Goal: Navigation & Orientation: Find specific page/section

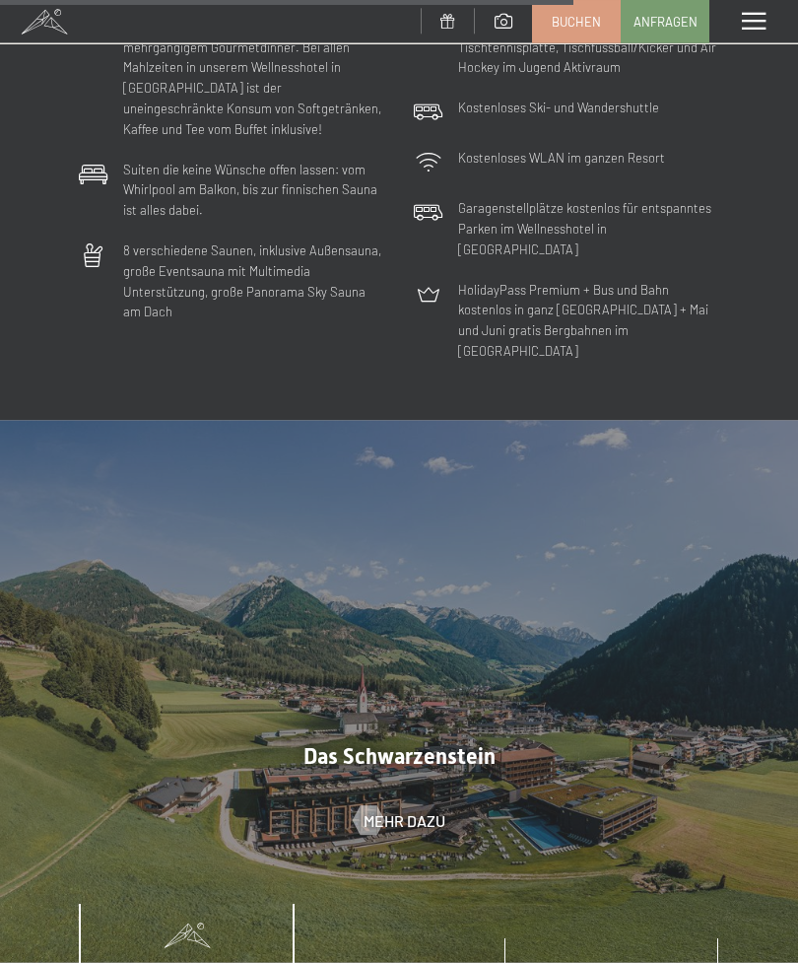
scroll to position [5216, 0]
click at [611, 962] on span "Umgebung" at bounding box center [612, 977] width 71 height 16
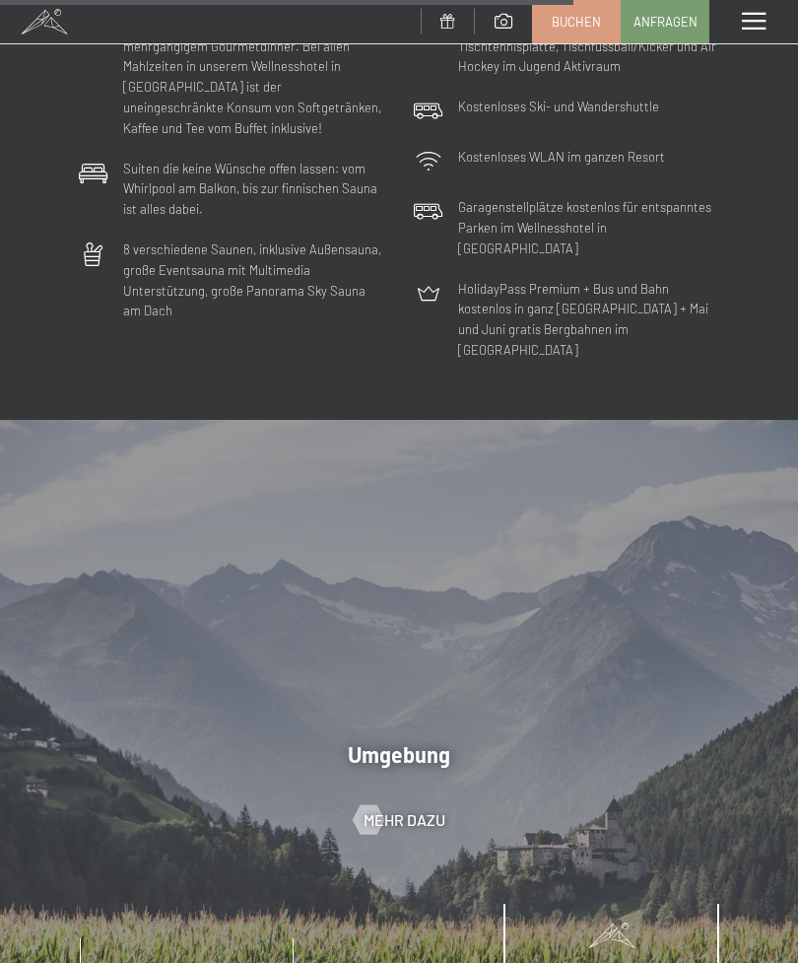
click at [416, 809] on span "Mehr dazu" at bounding box center [405, 820] width 82 height 22
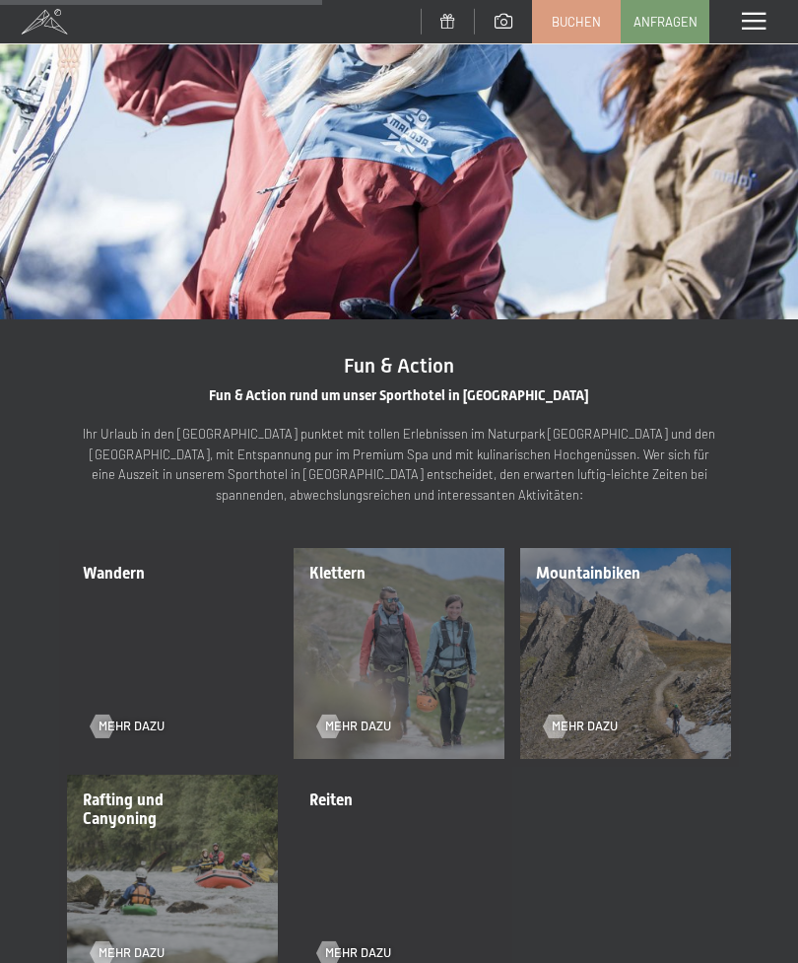
scroll to position [1627, 0]
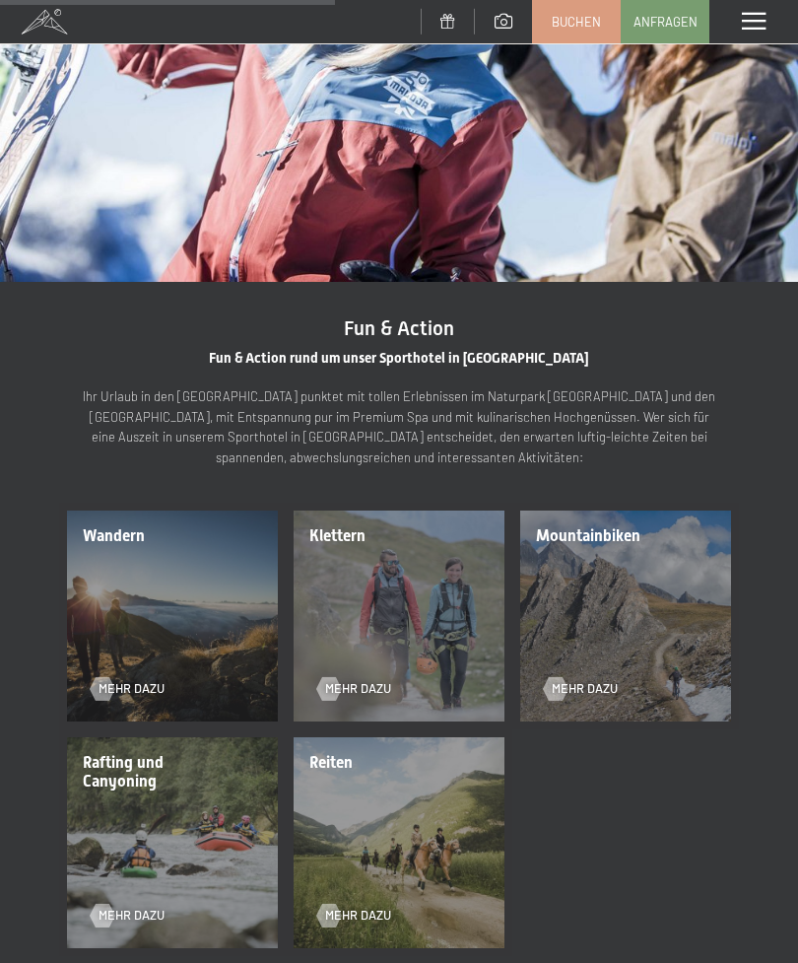
click at [146, 680] on span "Mehr dazu" at bounding box center [132, 689] width 66 height 18
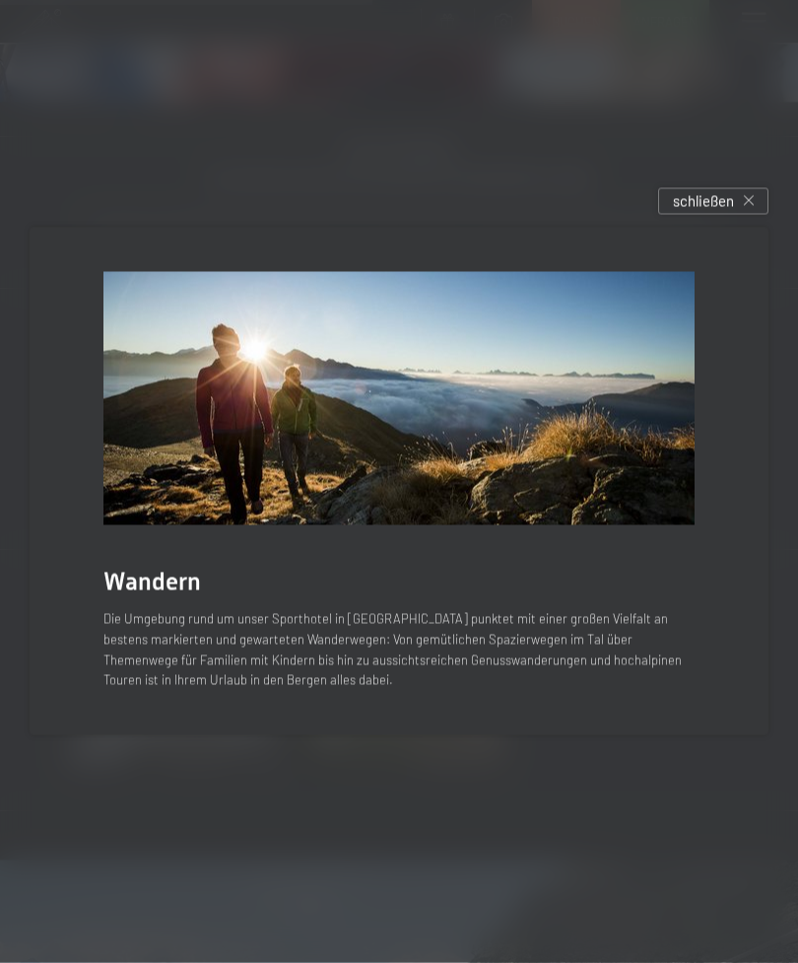
scroll to position [1809, 0]
click at [695, 215] on div "schließen" at bounding box center [713, 201] width 110 height 27
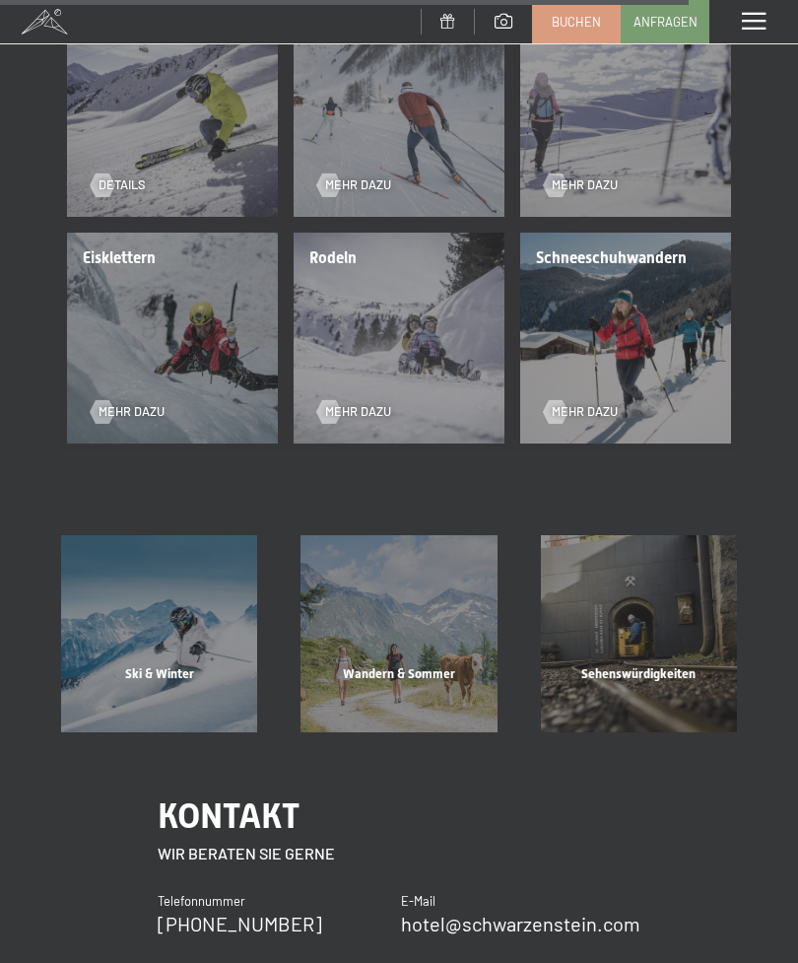
scroll to position [3478, 0]
click at [404, 612] on div "Wandern & Sommer Mehr erfahren" at bounding box center [398, 634] width 239 height 196
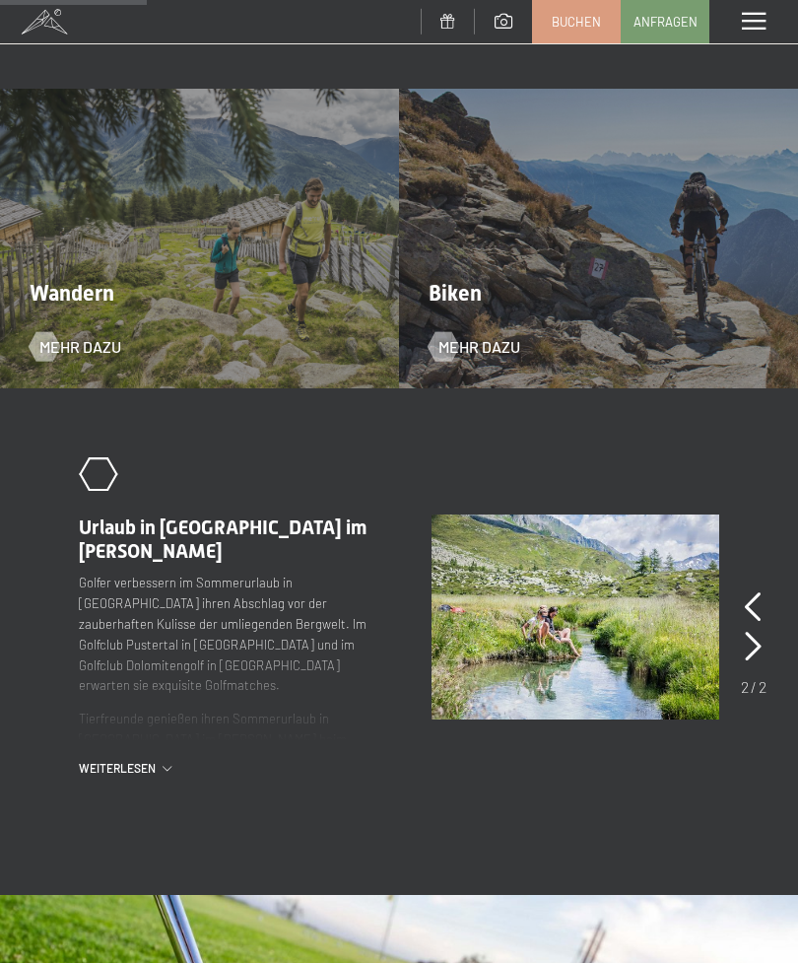
scroll to position [1569, 0]
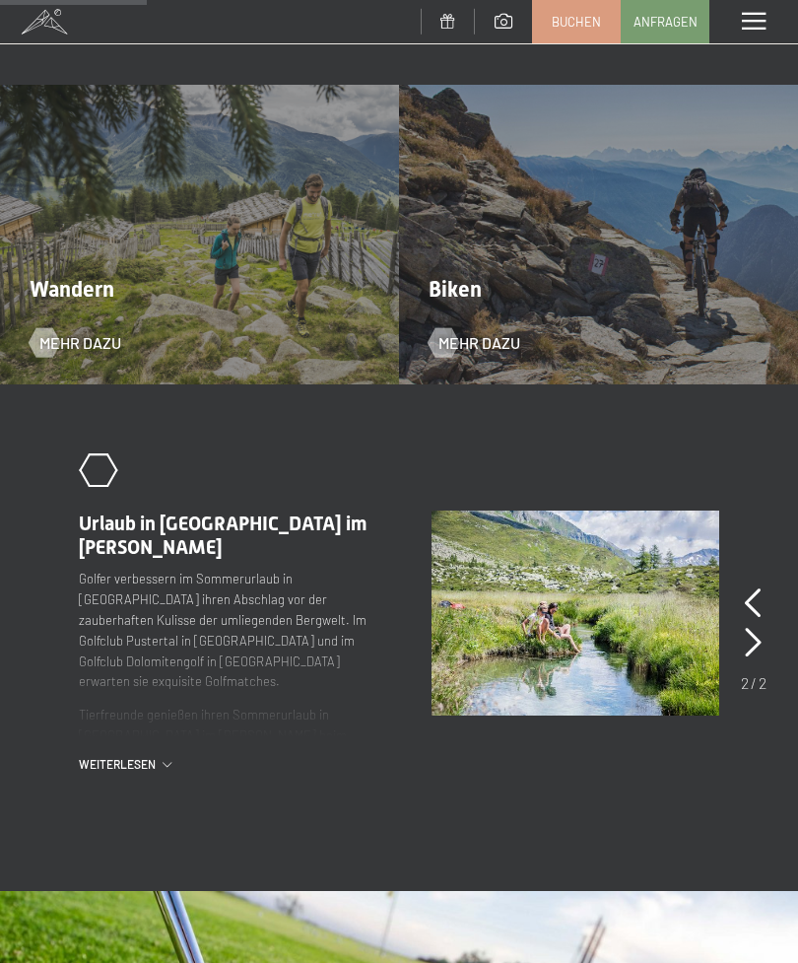
click at [752, 588] on icon at bounding box center [753, 603] width 17 height 30
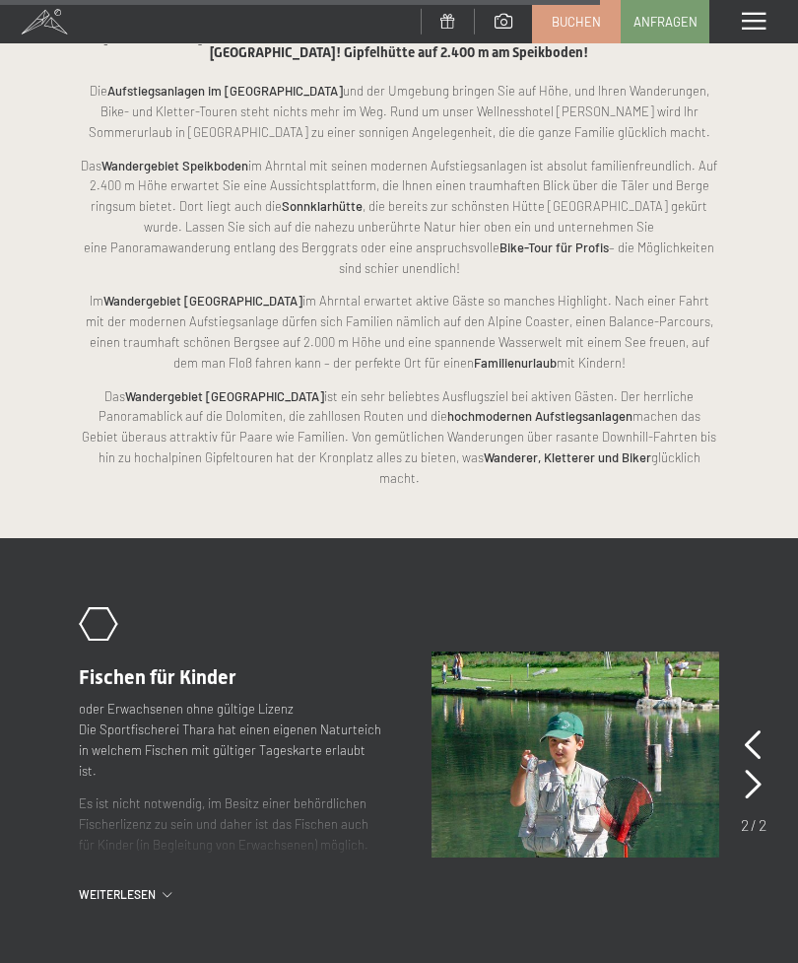
scroll to position [5028, 0]
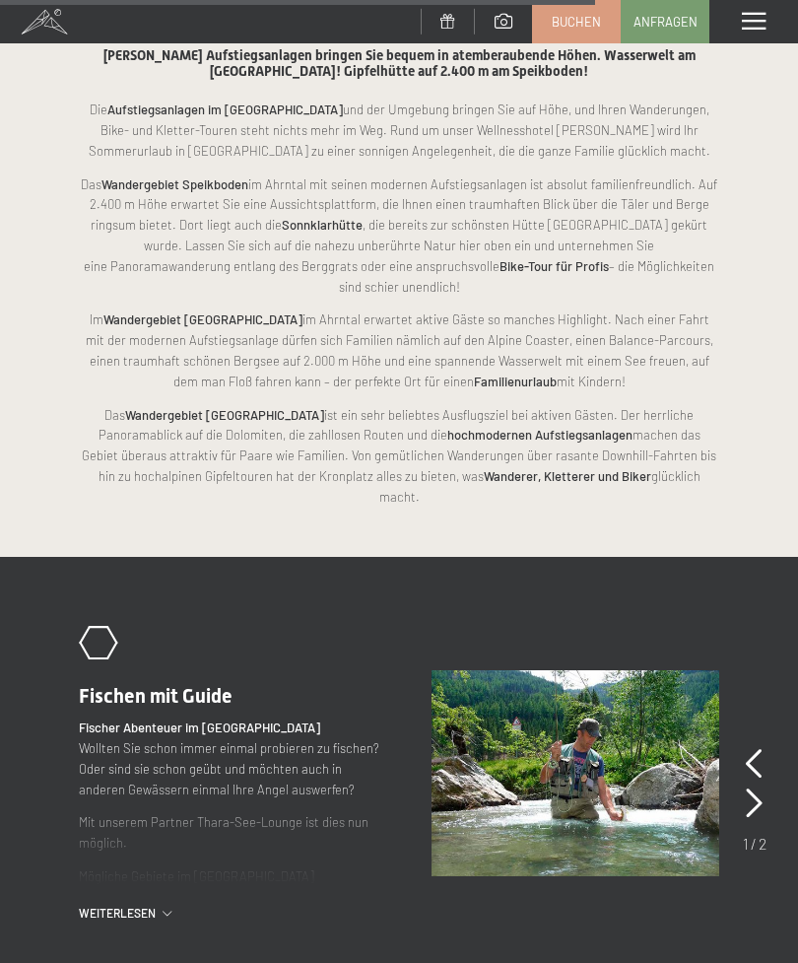
click at [755, 34] on div "Menü" at bounding box center [754, 21] width 89 height 43
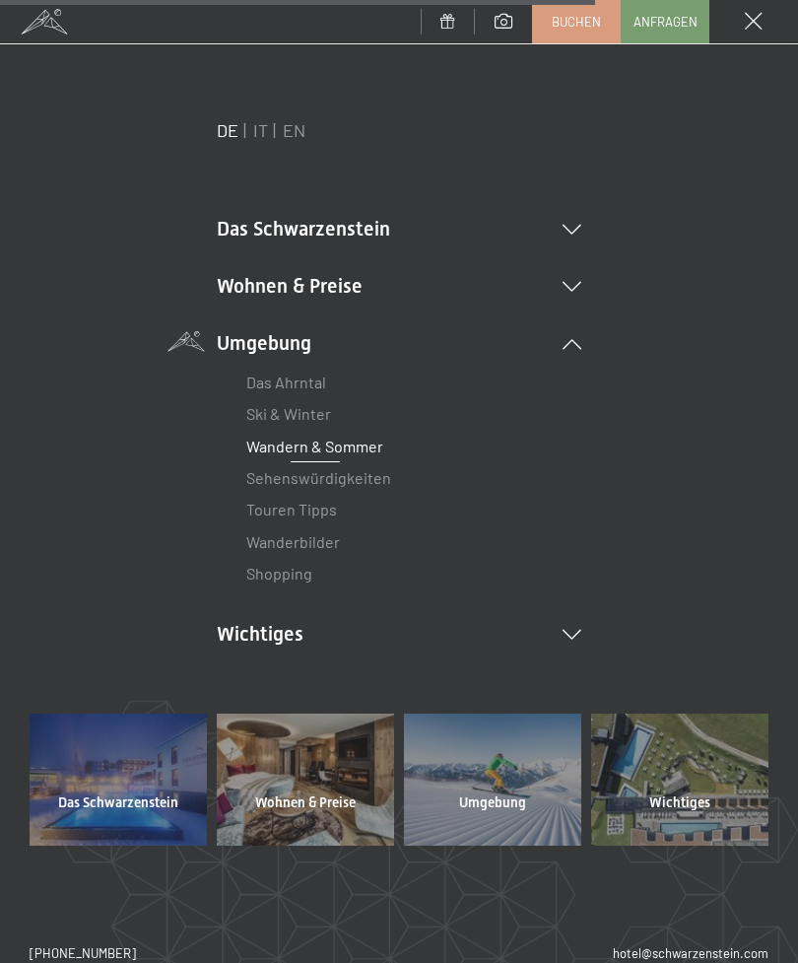
click at [313, 390] on link "Das Ahrntal" at bounding box center [286, 382] width 80 height 19
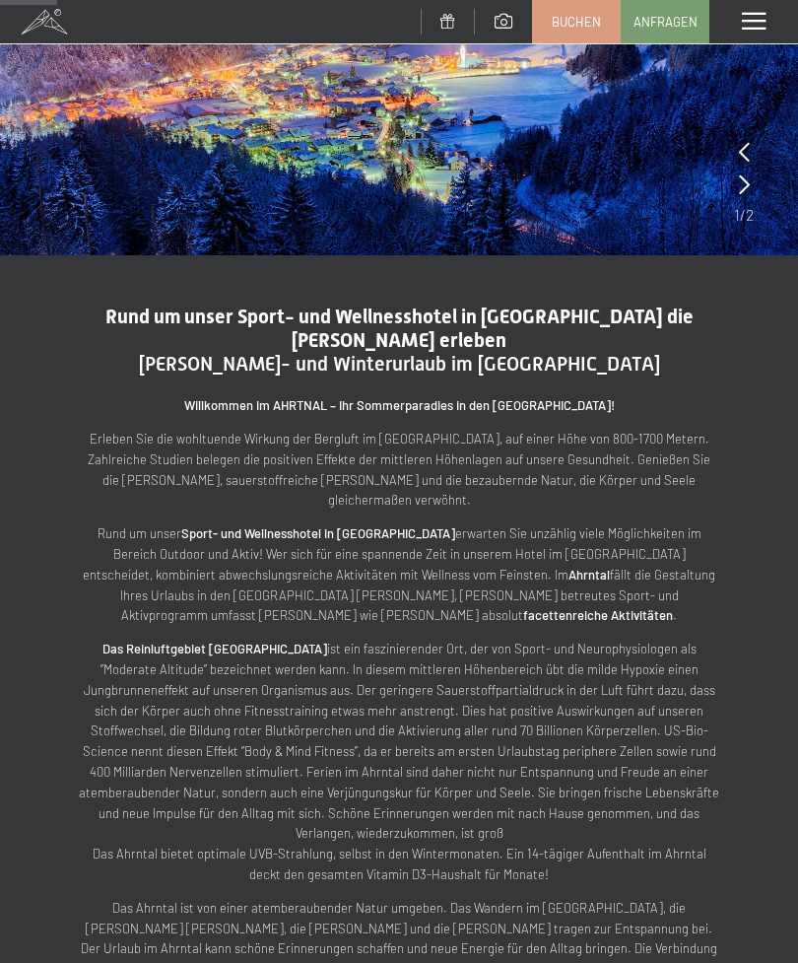
scroll to position [282, 0]
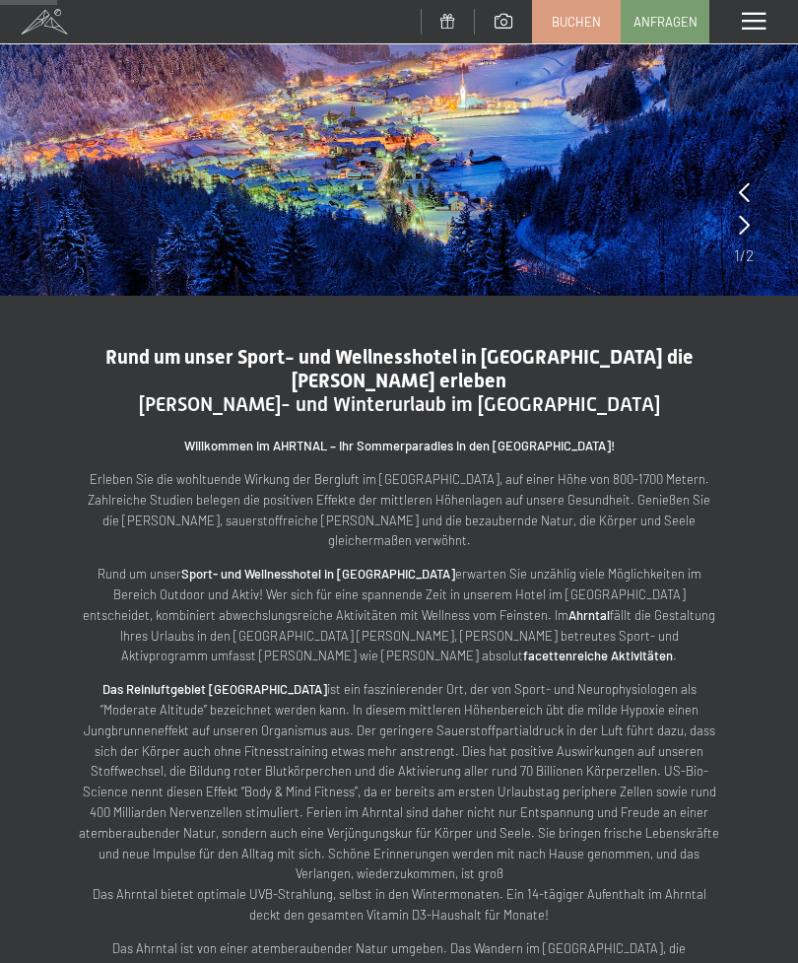
click at [761, 25] on span at bounding box center [754, 22] width 24 height 18
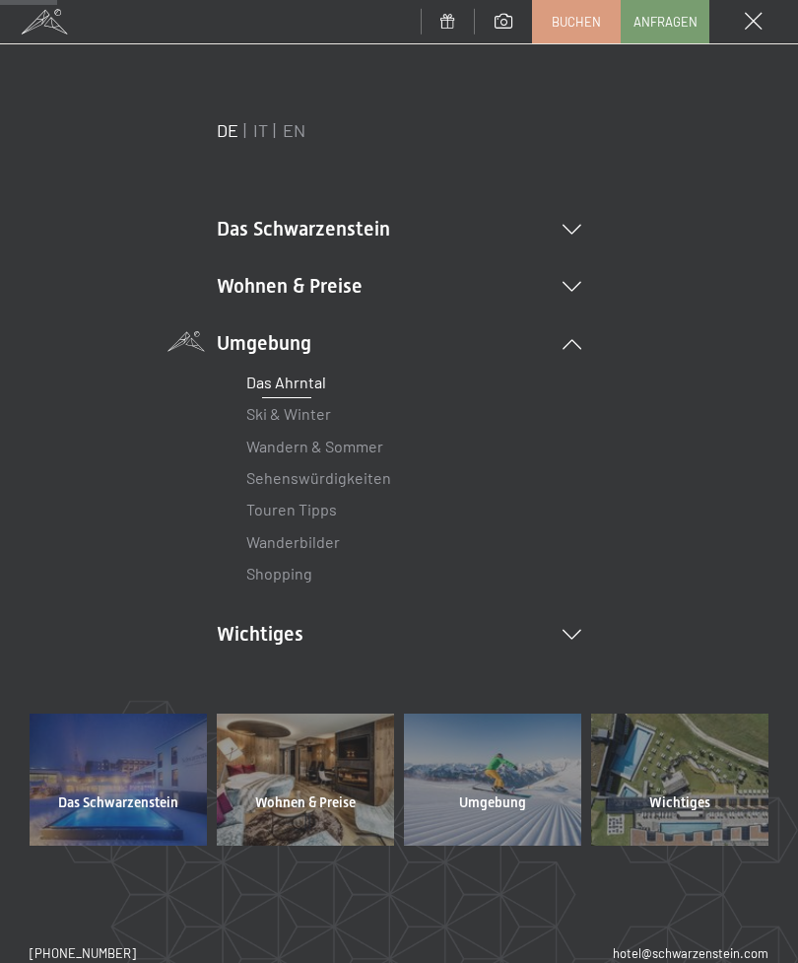
click at [574, 289] on icon at bounding box center [572, 287] width 19 height 10
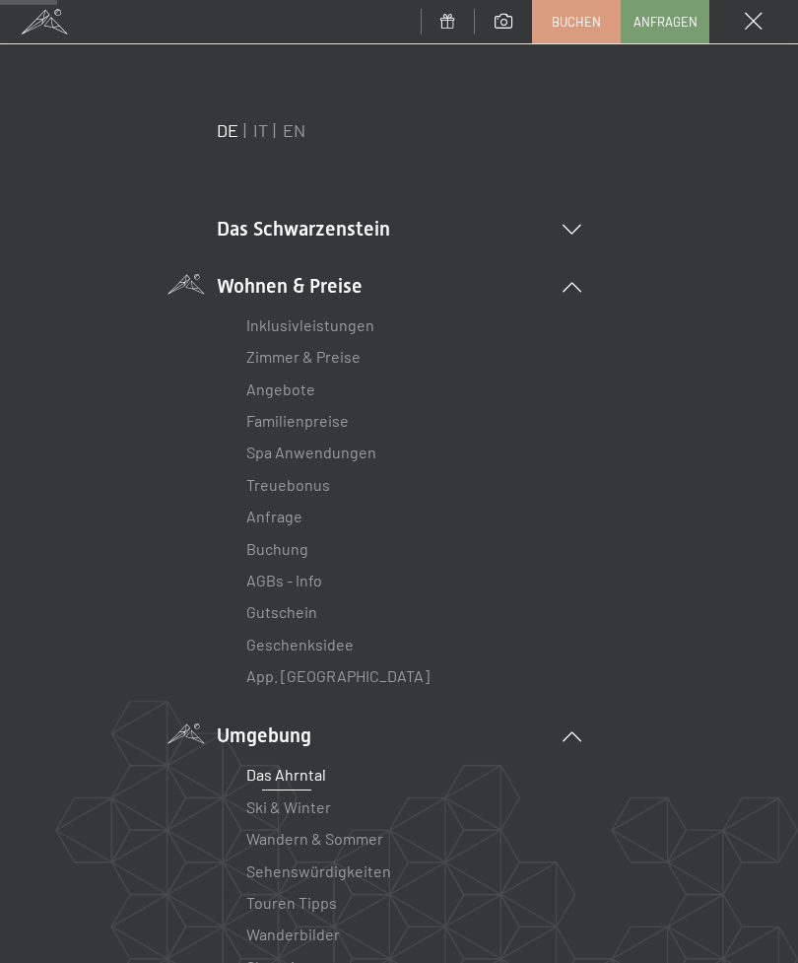
click at [354, 366] on link "Zimmer & Preise" at bounding box center [303, 356] width 114 height 19
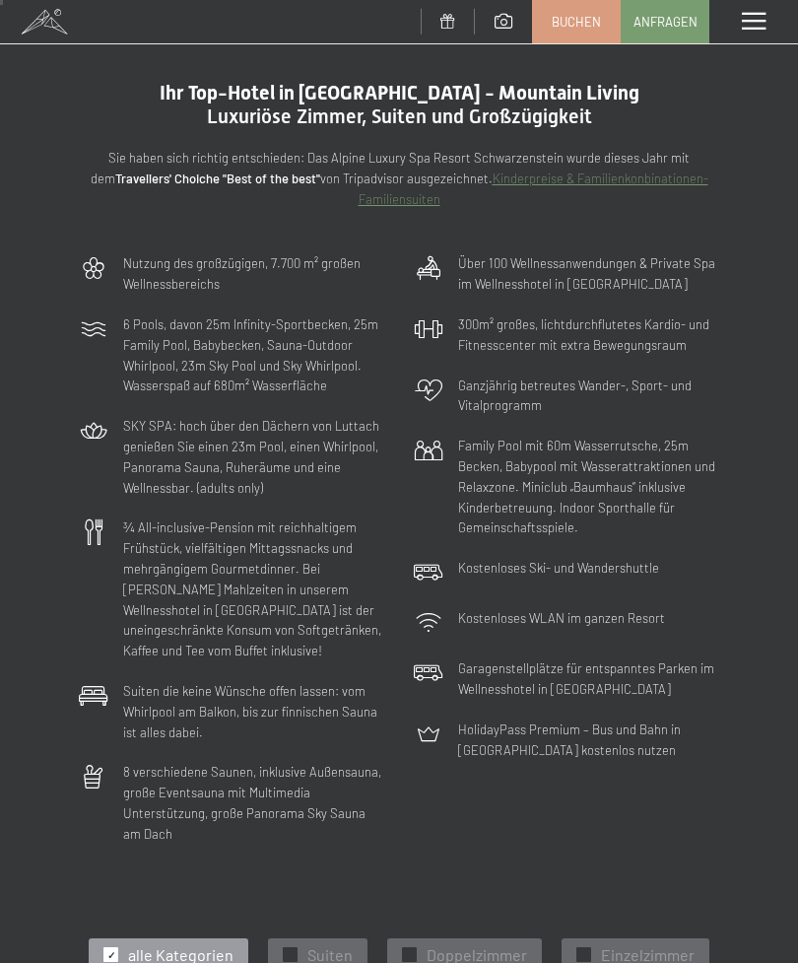
scroll to position [34, 0]
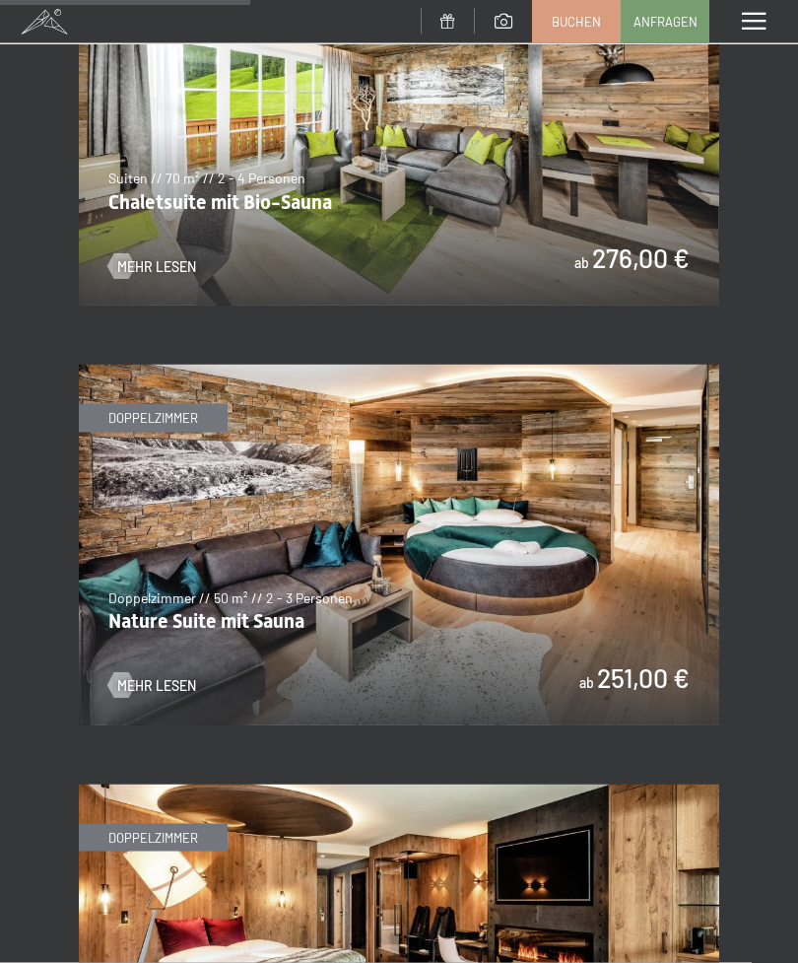
click at [756, 36] on div "Menü" at bounding box center [754, 21] width 89 height 43
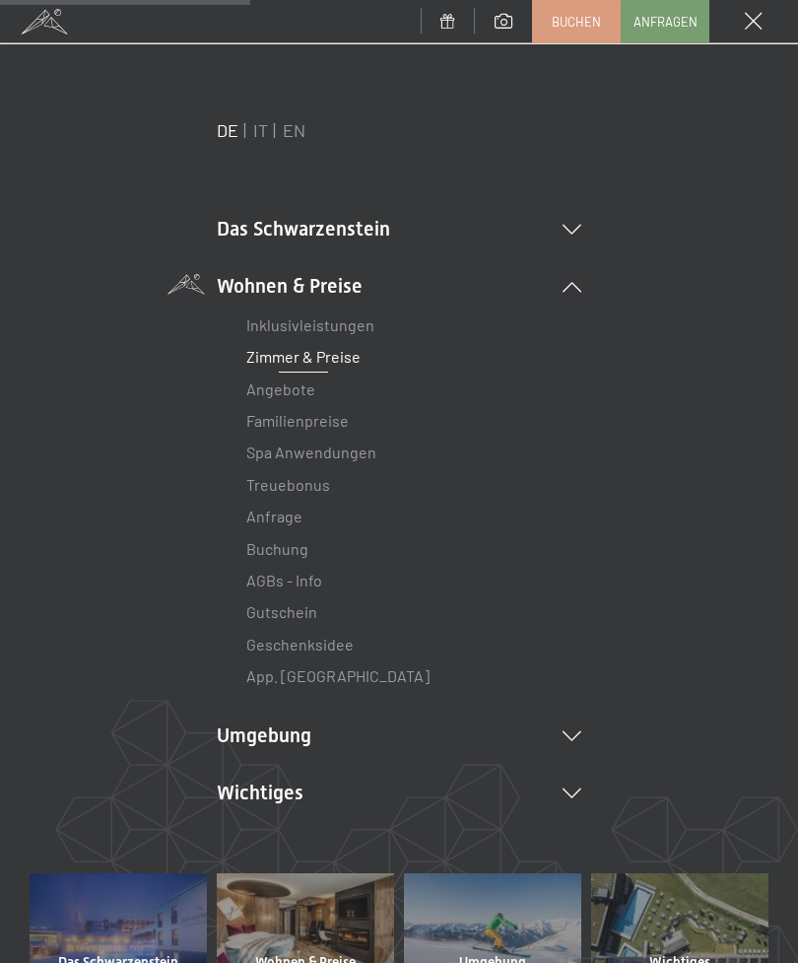
scroll to position [2372, 0]
click at [580, 301] on div "Inklusivleistungen Zimmer & Preise Liste Angebote Liste Familienpreise Spa Anwe…" at bounding box center [399, 496] width 365 height 393
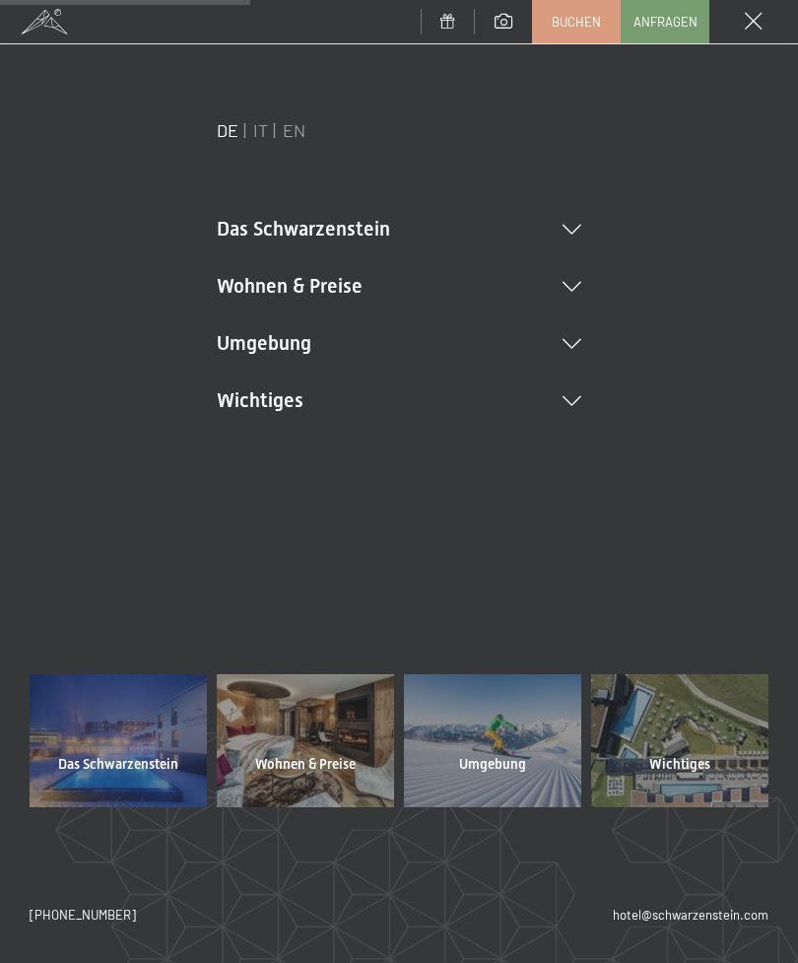
click at [579, 226] on icon at bounding box center [572, 230] width 19 height 10
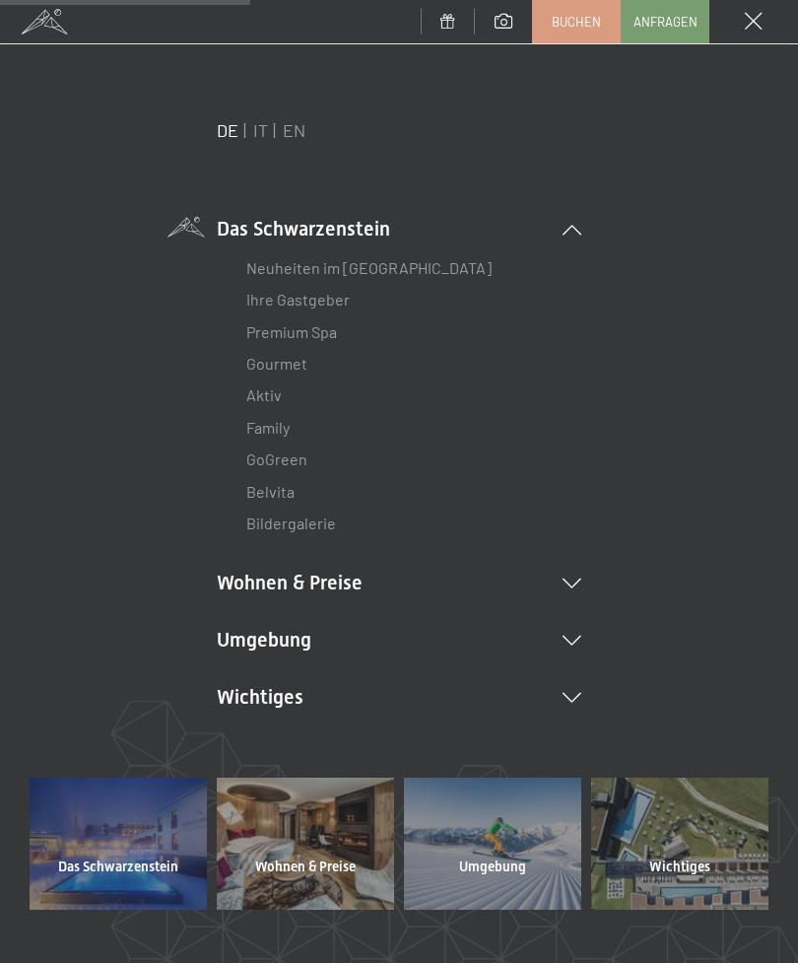
click at [291, 369] on link "Gourmet" at bounding box center [276, 363] width 61 height 19
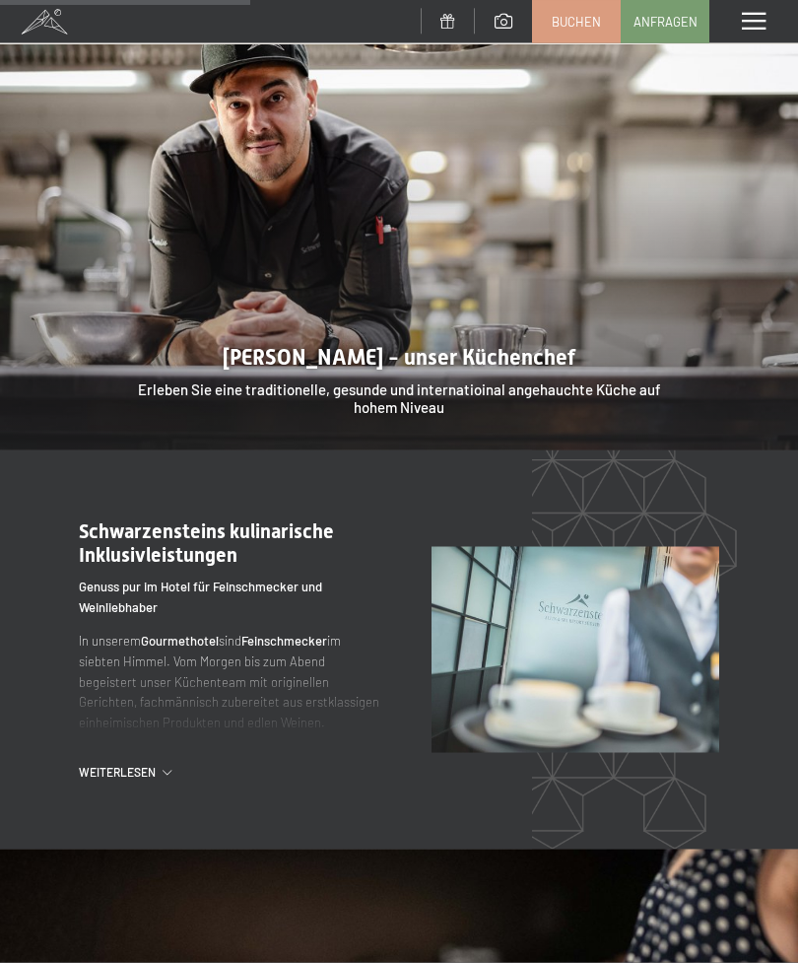
scroll to position [1631, 0]
click at [171, 769] on icon at bounding box center [167, 771] width 9 height 5
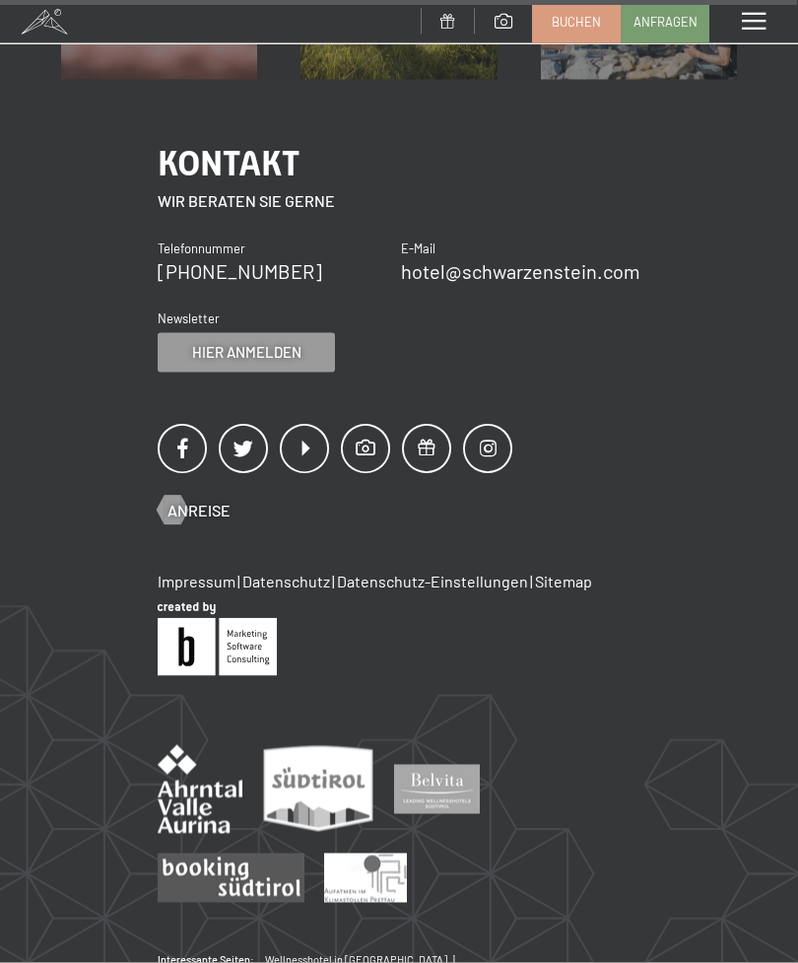
scroll to position [5556, 0]
